Goal: Transaction & Acquisition: Purchase product/service

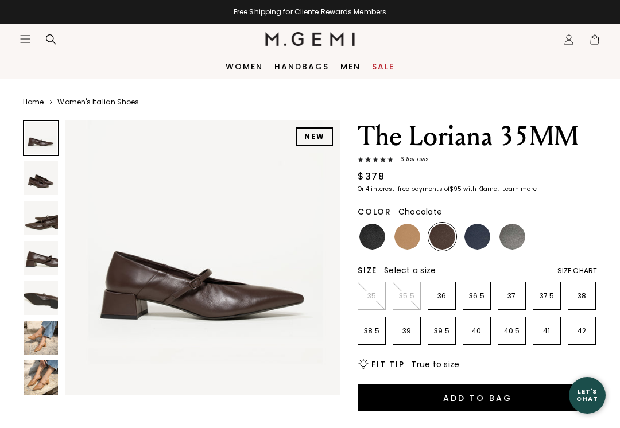
click at [576, 270] on div "Size Chart" at bounding box center [577, 270] width 40 height 9
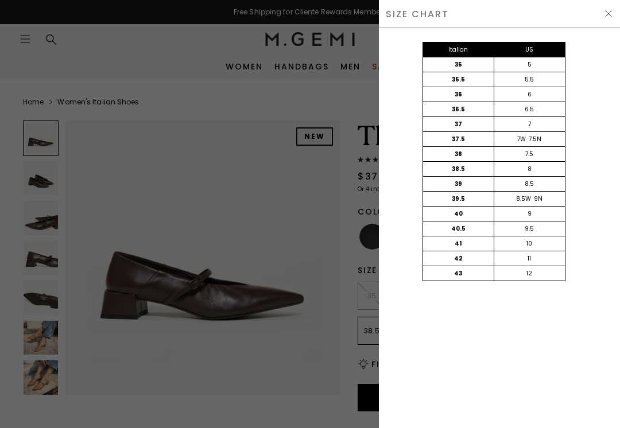
click at [618, 6] on div "SIZE CHART" at bounding box center [499, 14] width 241 height 28
click at [608, 17] on img at bounding box center [608, 13] width 9 height 9
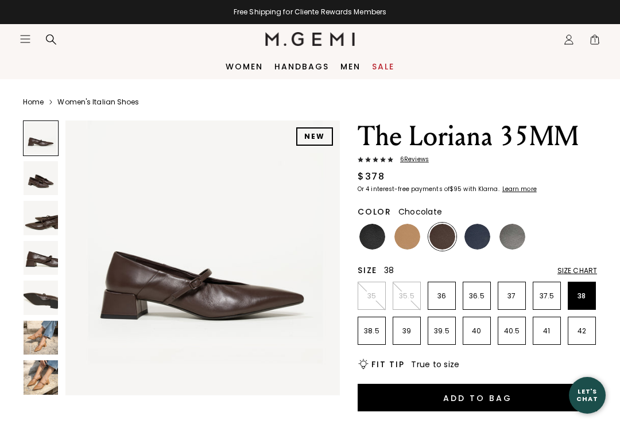
click at [592, 294] on p "38" at bounding box center [581, 296] width 27 height 9
click at [48, 222] on img at bounding box center [41, 218] width 34 height 34
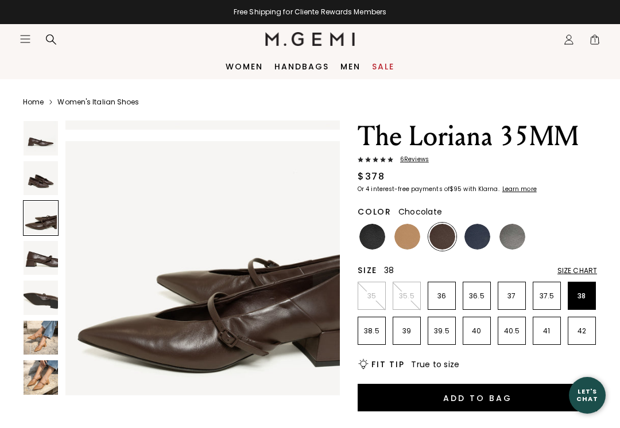
scroll to position [572, 0]
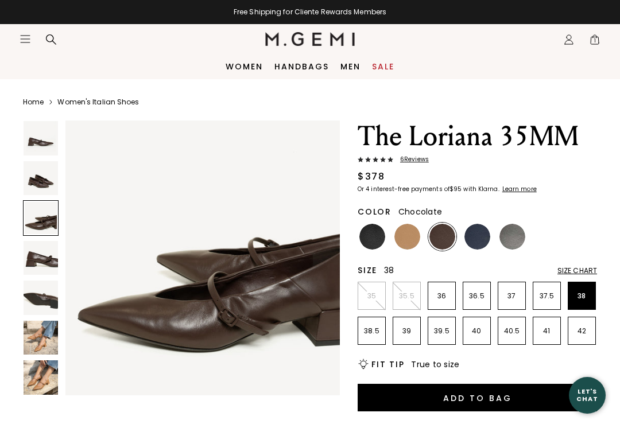
click at [47, 298] on img at bounding box center [41, 298] width 34 height 34
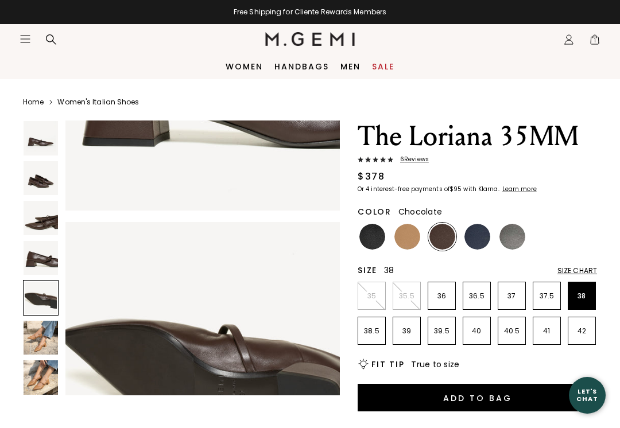
scroll to position [1144, 0]
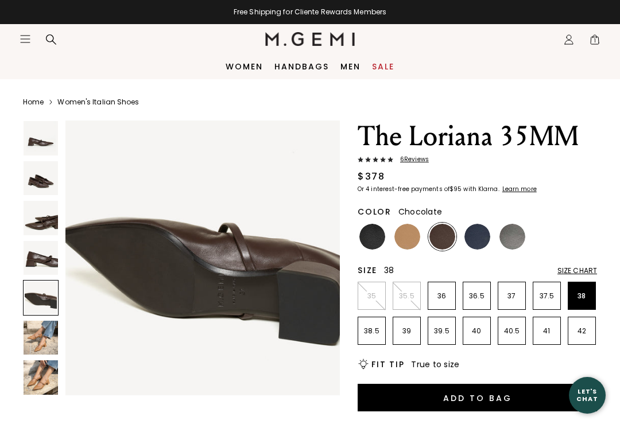
click at [52, 145] on img at bounding box center [41, 138] width 34 height 34
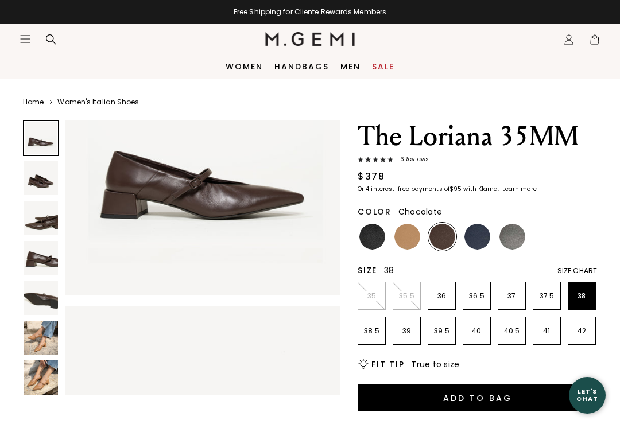
scroll to position [0, 0]
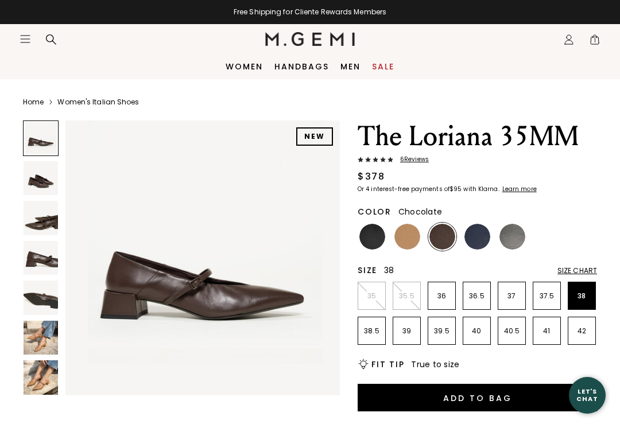
click at [43, 289] on img at bounding box center [41, 298] width 34 height 34
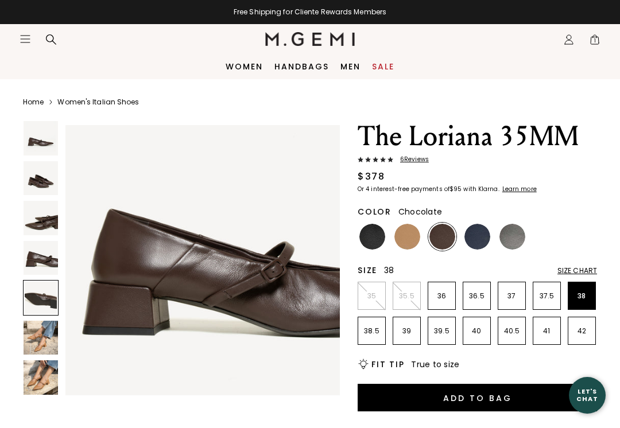
scroll to position [1144, 0]
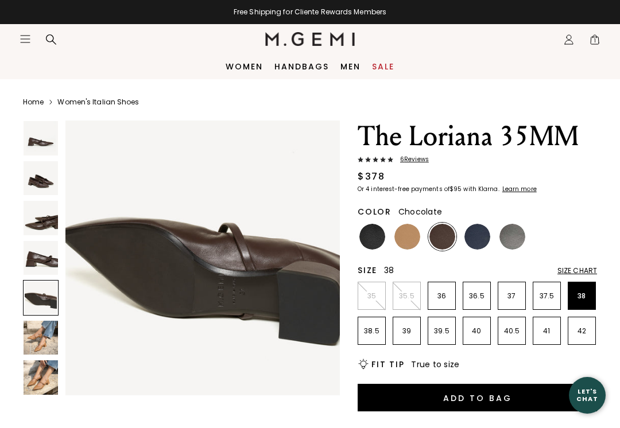
click at [550, 398] on button "Add to Bag" at bounding box center [477, 398] width 239 height 28
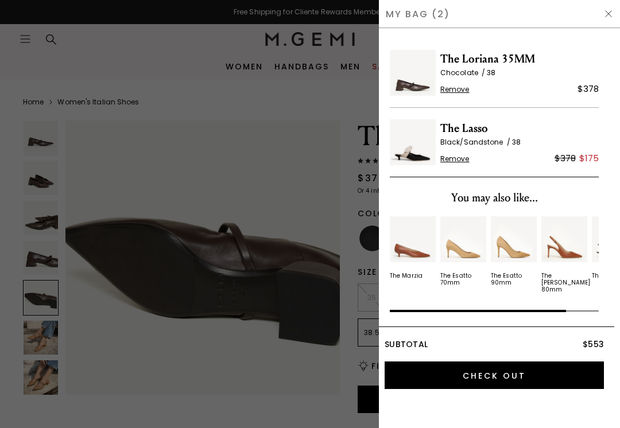
scroll to position [0, 0]
click at [470, 146] on span "Black/Sandstone" at bounding box center [476, 142] width 72 height 10
click at [461, 157] on span "Remove" at bounding box center [454, 158] width 29 height 9
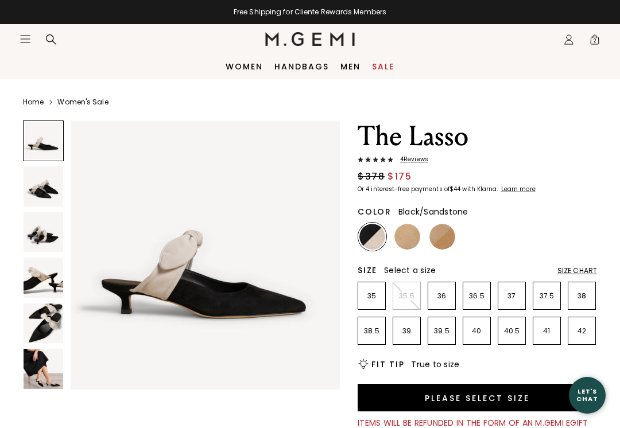
click at [536, 388] on button "Please select size" at bounding box center [477, 398] width 239 height 28
click at [609, 41] on header "Icons/20x20/hamburger@2x Women Shop All Shoes New Arrivals Bestsellers Essentia…" at bounding box center [310, 39] width 620 height 30
click at [596, 45] on span "2" at bounding box center [594, 41] width 11 height 11
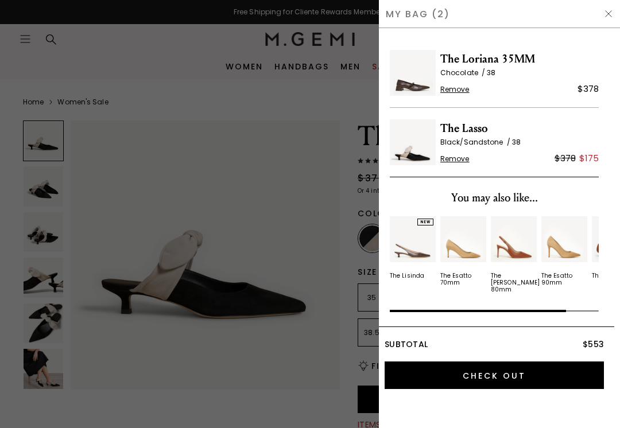
click at [455, 164] on span "Remove" at bounding box center [454, 158] width 29 height 9
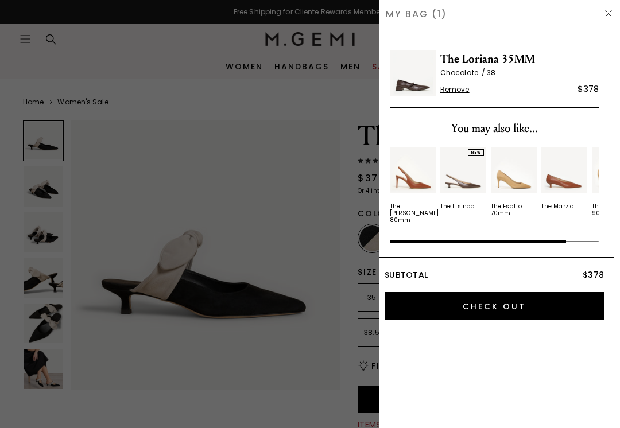
click at [569, 297] on input "Check Out" at bounding box center [494, 306] width 219 height 28
